Goal: Task Accomplishment & Management: Use online tool/utility

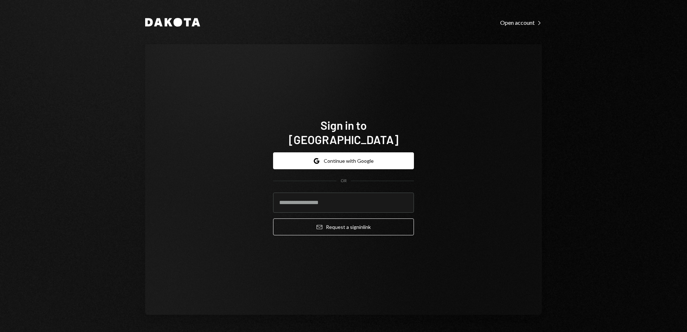
click at [446, 31] on div "Dakota Open account Right Caret Sign in to Dakota Google Continue with Google O…" at bounding box center [343, 166] width 431 height 332
click at [325, 200] on input "email" at bounding box center [343, 203] width 141 height 20
type input "**********"
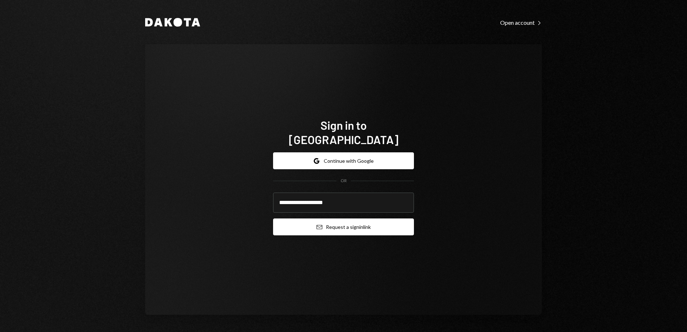
click at [332, 219] on button "Email Request a sign in link" at bounding box center [343, 226] width 141 height 17
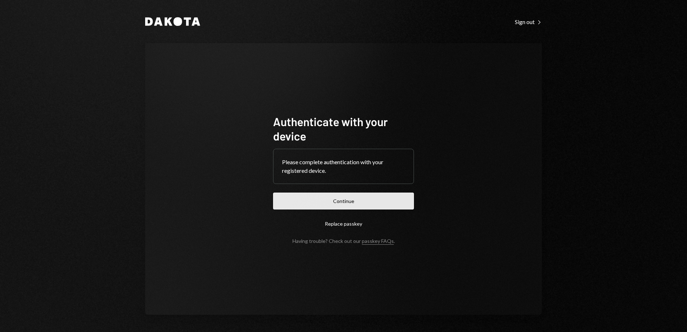
click at [341, 196] on button "Continue" at bounding box center [343, 201] width 141 height 17
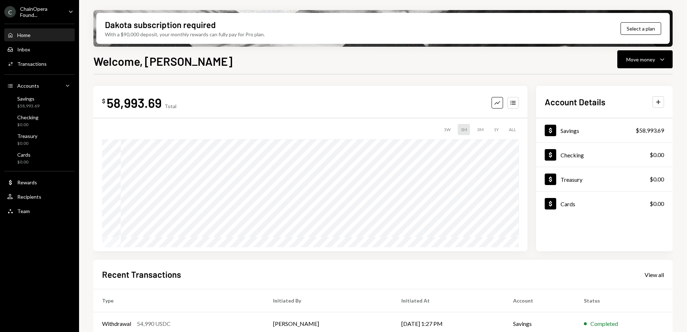
click at [41, 15] on div "ChainOpera Found..." at bounding box center [41, 12] width 42 height 12
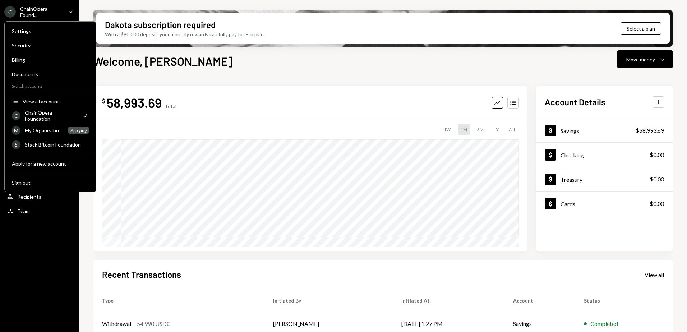
click at [49, 113] on div "ChainOpera Foundation" at bounding box center [51, 116] width 52 height 12
click at [65, 114] on div "ChainOpera Foundation" at bounding box center [51, 116] width 52 height 12
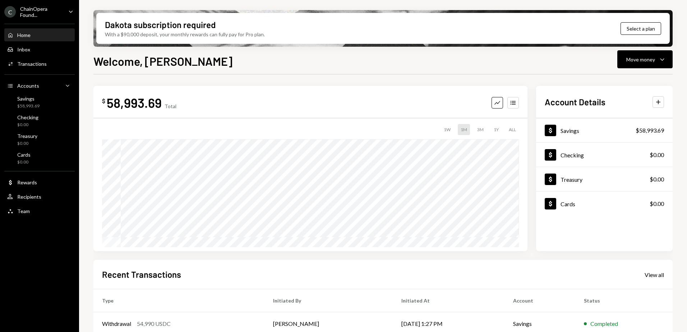
click at [212, 78] on div "$ 58,993.69 Total Graph Accounts 1W 1M 3M 1Y ALL Account Details Plus Dollar Sa…" at bounding box center [382, 257] width 579 height 367
click at [648, 58] on div "Move money" at bounding box center [640, 60] width 29 height 8
click at [621, 80] on div "Send" at bounding box center [639, 81] width 52 height 8
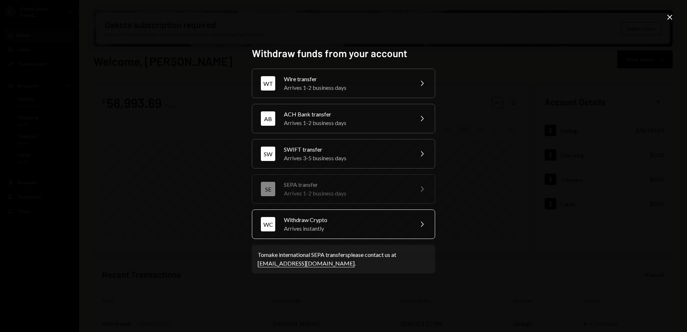
click at [357, 228] on div "Arrives instantly" at bounding box center [346, 228] width 125 height 9
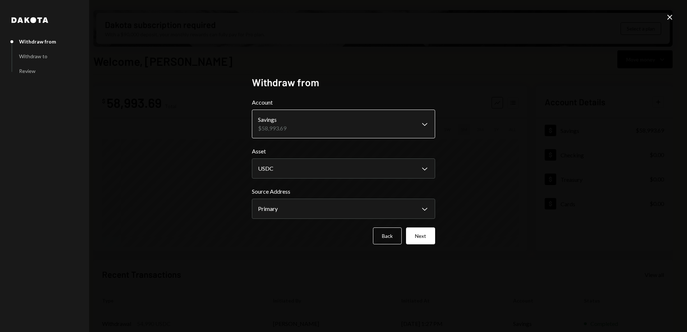
click at [320, 128] on body "C ChainOpera Found... Caret Down Home Home Inbox Inbox Activities Transactions …" at bounding box center [343, 166] width 687 height 332
click at [200, 133] on div "**********" at bounding box center [343, 166] width 687 height 332
click at [302, 167] on body "C ChainOpera Found... Caret Down Home Home Inbox Inbox Activities Transactions …" at bounding box center [343, 166] width 687 height 332
click at [290, 209] on body "C ChainOpera Found... Caret Down Home Home Inbox Inbox Activities Transactions …" at bounding box center [343, 166] width 687 height 332
click at [423, 236] on button "Next" at bounding box center [420, 235] width 29 height 17
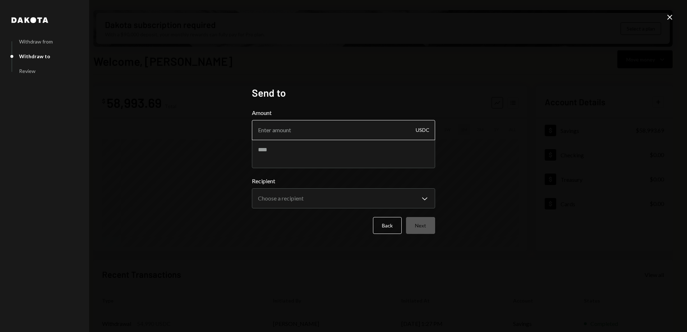
click at [294, 133] on input "Amount" at bounding box center [343, 130] width 183 height 20
click at [364, 208] on body "C ChainOpera Found... Caret Down Home Home Inbox Inbox Activities Transactions …" at bounding box center [343, 166] width 687 height 332
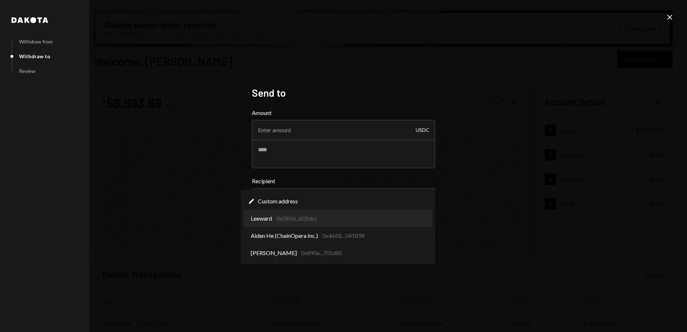
select select "**********"
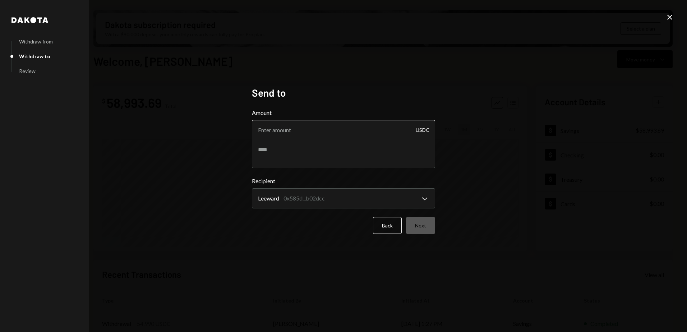
click at [284, 131] on input "Amount" at bounding box center [343, 130] width 183 height 20
type input "8500"
click at [225, 125] on div "**********" at bounding box center [343, 166] width 687 height 332
click at [280, 129] on input "8500" at bounding box center [343, 130] width 183 height 20
click at [290, 149] on textarea at bounding box center [343, 153] width 183 height 29
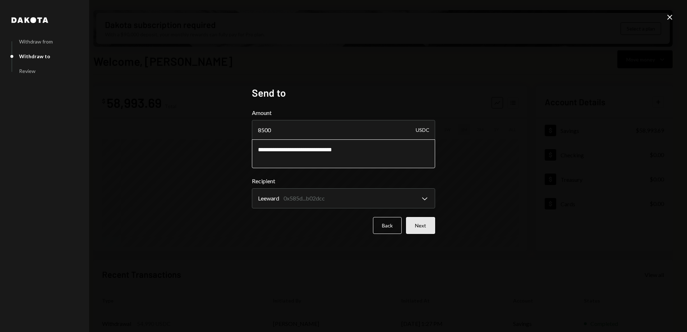
type textarea "**********"
click at [422, 226] on button "Next" at bounding box center [420, 225] width 29 height 17
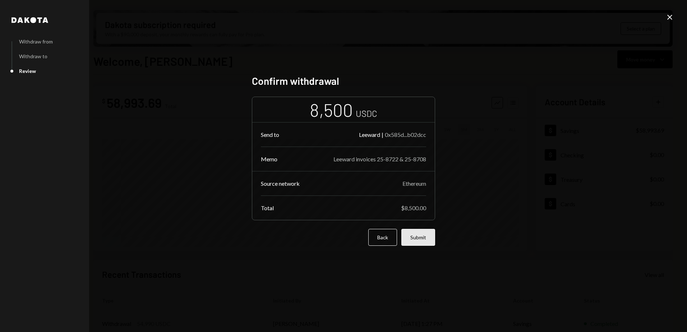
click at [420, 237] on button "Submit" at bounding box center [418, 237] width 34 height 17
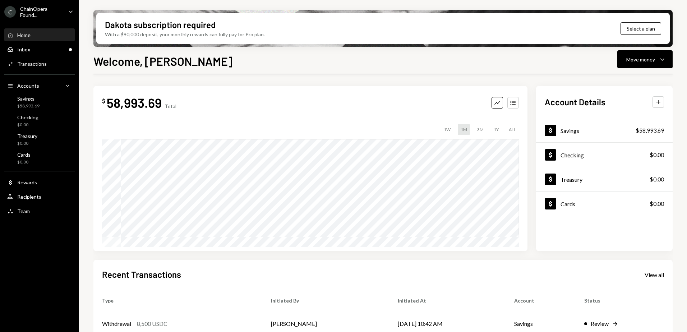
scroll to position [101, 0]
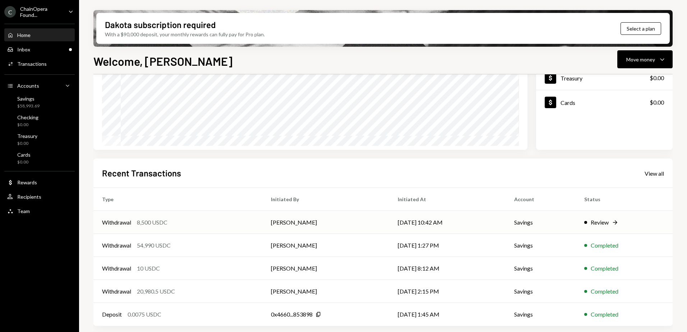
click at [601, 222] on div "Review" at bounding box center [600, 222] width 18 height 9
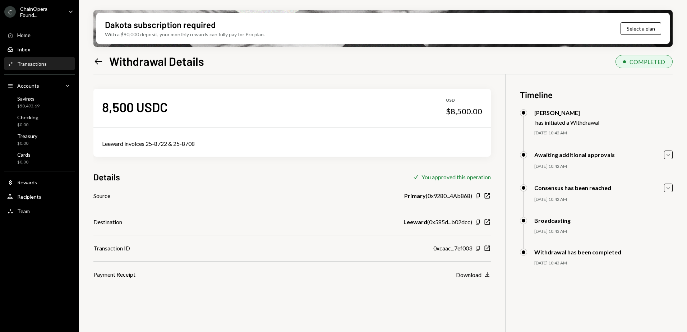
click at [478, 248] on icon "Copy" at bounding box center [478, 248] width 6 height 6
drag, startPoint x: 423, startPoint y: 0, endPoint x: 22, endPoint y: 100, distance: 413.1
click at [21, 100] on div "Savings" at bounding box center [28, 99] width 22 height 6
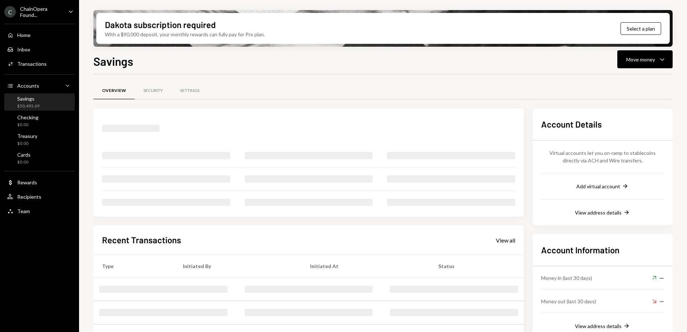
click at [27, 101] on div "Savings" at bounding box center [28, 99] width 22 height 6
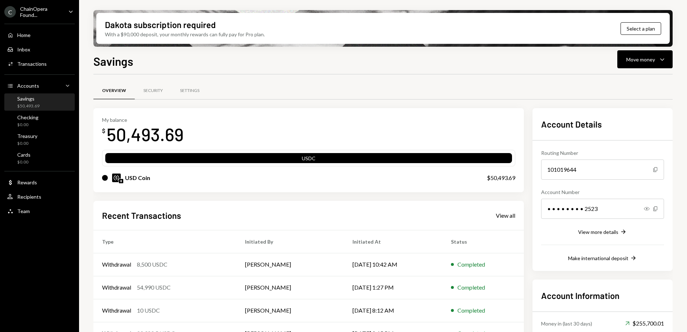
click at [105, 179] on div at bounding box center [105, 178] width 6 height 6
click at [31, 10] on div "ChainOpera Found..." at bounding box center [41, 12] width 42 height 12
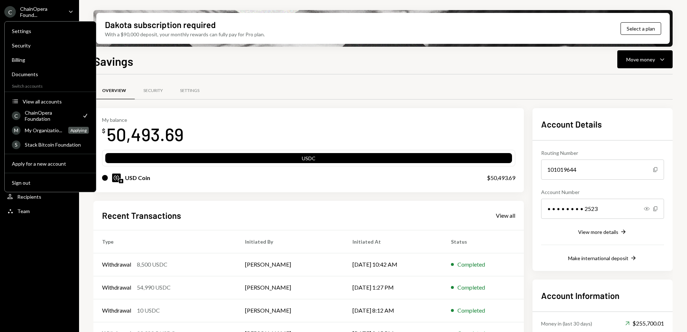
click at [42, 113] on div "ChainOpera Foundation" at bounding box center [51, 116] width 52 height 12
click at [204, 66] on div "Savings Move money Caret Down" at bounding box center [382, 60] width 579 height 16
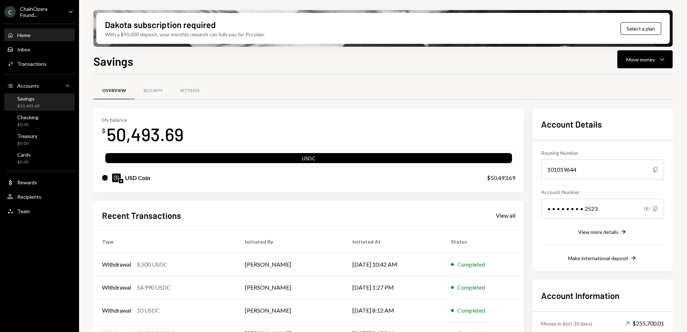
click at [31, 37] on div "Home" at bounding box center [23, 35] width 13 height 6
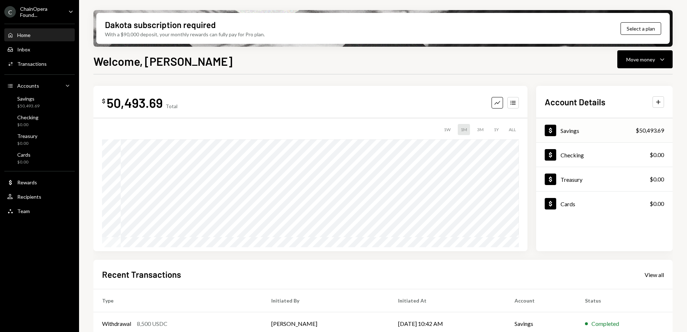
click at [586, 133] on div "Dollar Savings $50,493.69" at bounding box center [604, 130] width 136 height 23
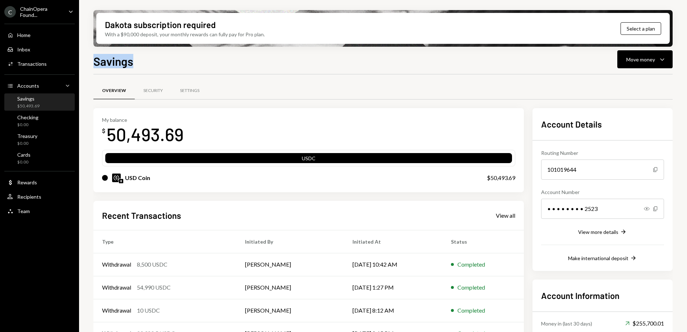
drag, startPoint x: 131, startPoint y: 63, endPoint x: 94, endPoint y: 61, distance: 37.4
click at [94, 61] on h1 "Savings" at bounding box center [113, 61] width 40 height 14
drag, startPoint x: 94, startPoint y: 61, endPoint x: 84, endPoint y: 50, distance: 14.3
click at [84, 50] on div "Dakota subscription required With a $90,000 deposit, your monthly rewards can f…" at bounding box center [383, 166] width 608 height 332
